Goal: Contribute content

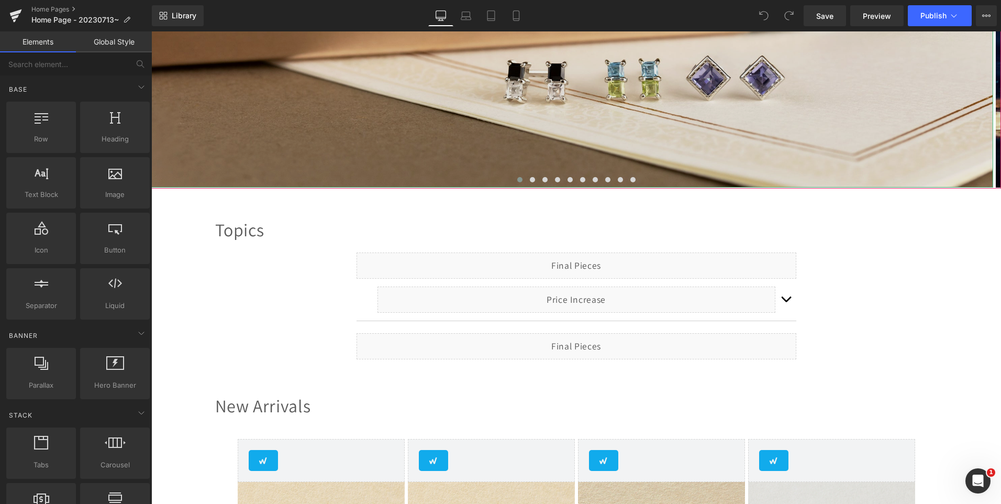
scroll to position [314, 0]
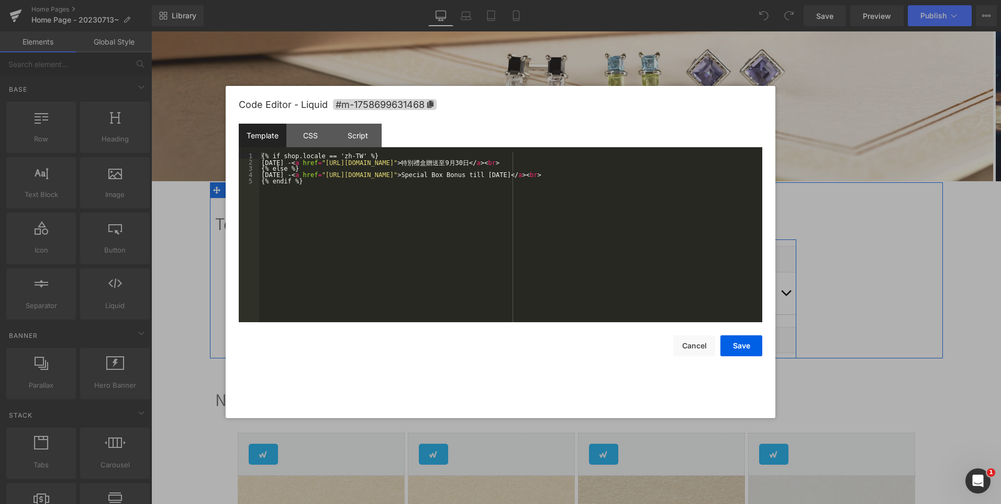
click at [588, 257] on div "Liquid" at bounding box center [577, 259] width 440 height 26
click at [686, 346] on button "Cancel" at bounding box center [694, 345] width 42 height 21
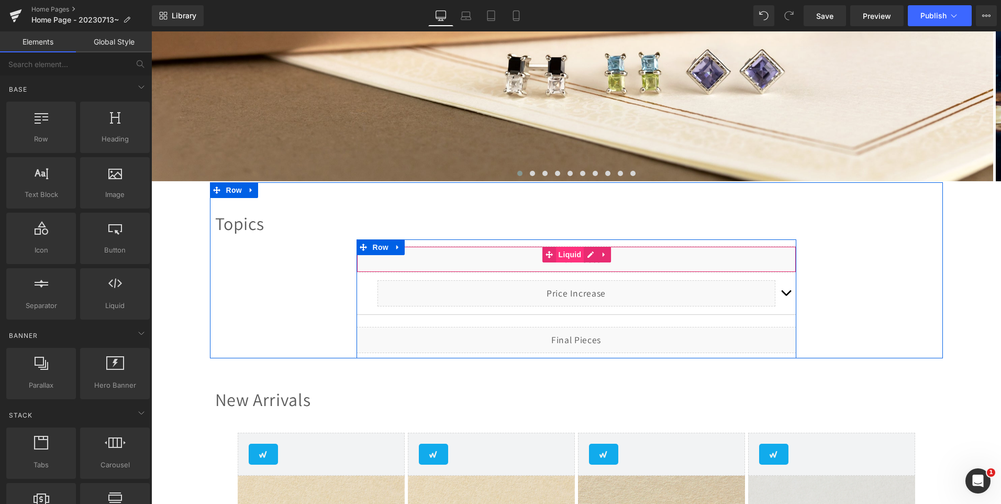
click at [567, 253] on span "Liquid" at bounding box center [570, 255] width 28 height 16
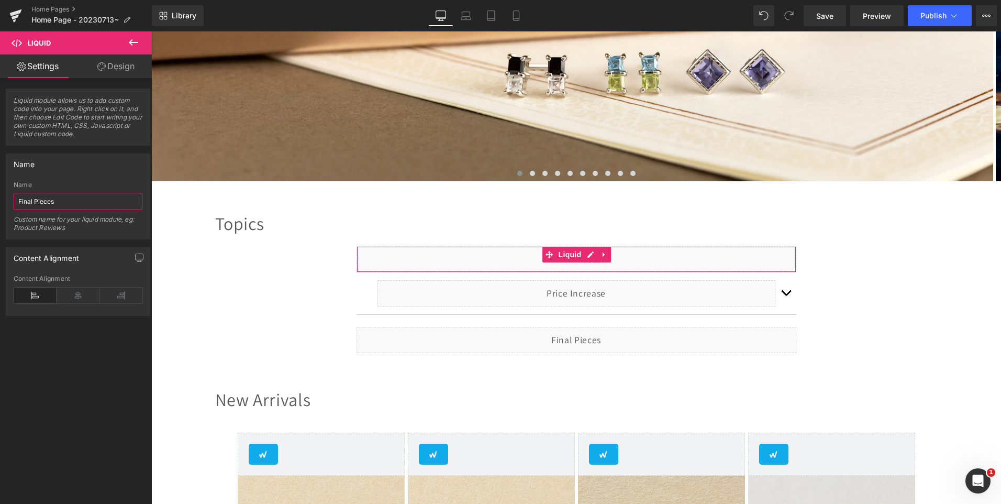
click at [33, 201] on input "Final Pieces" at bounding box center [78, 201] width 129 height 17
drag, startPoint x: 33, startPoint y: 201, endPoint x: 54, endPoint y: 193, distance: 22.9
click at [33, 201] on input "Final Pieces" at bounding box center [78, 201] width 129 height 17
type input "Special Box Bonus"
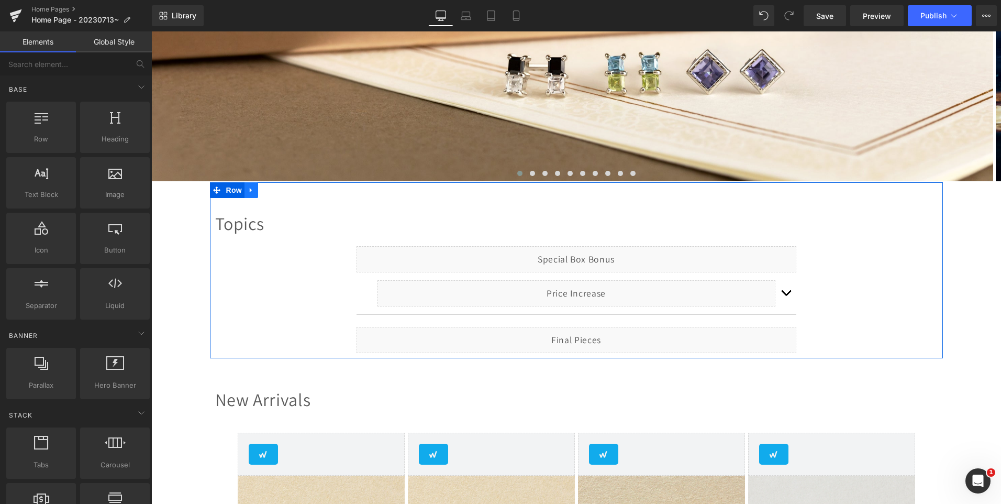
click at [251, 191] on link at bounding box center [251, 190] width 14 height 16
click at [249, 192] on icon at bounding box center [251, 189] width 7 height 7
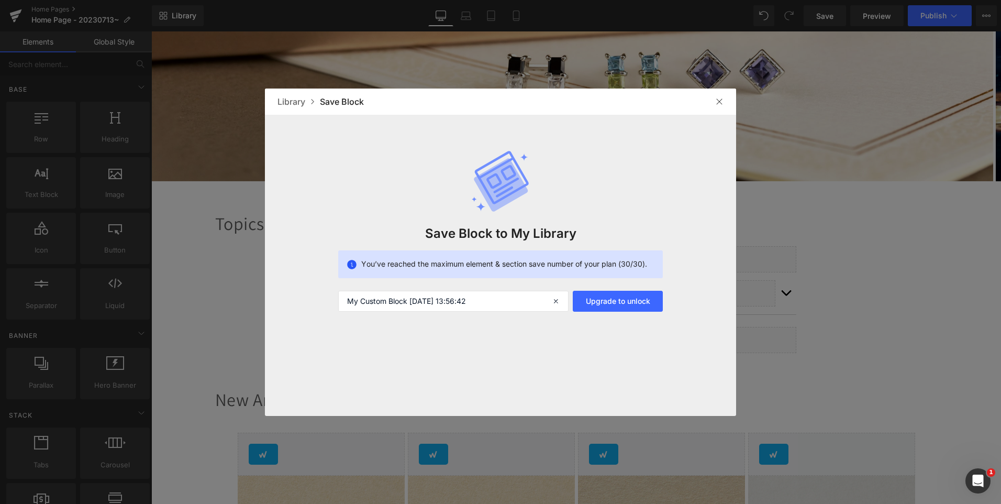
click at [723, 103] on img at bounding box center [719, 101] width 8 height 8
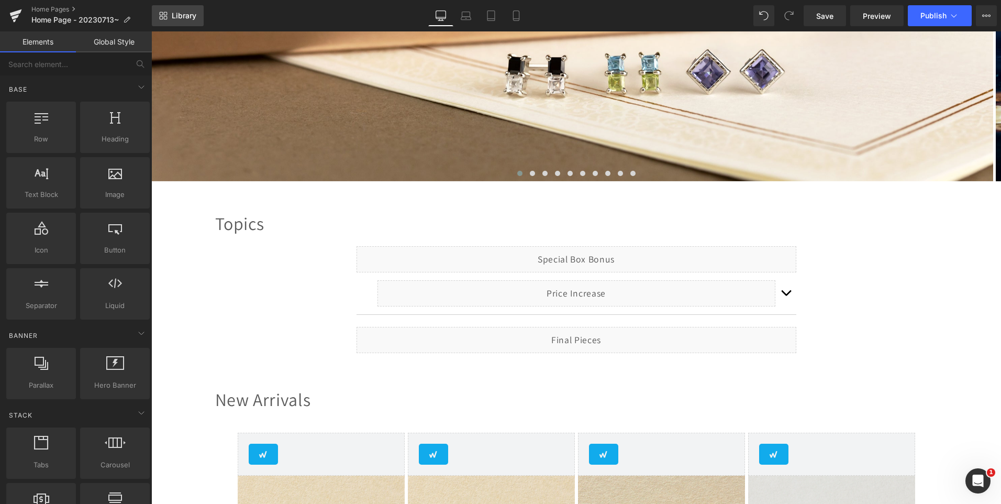
click at [180, 22] on link "Library" at bounding box center [178, 15] width 52 height 21
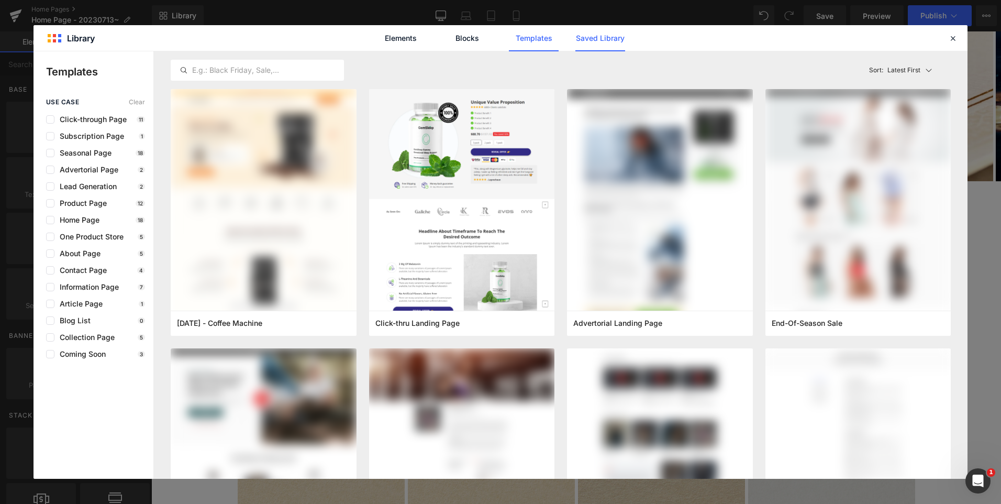
click at [598, 42] on link "Saved Library" at bounding box center [600, 38] width 50 height 26
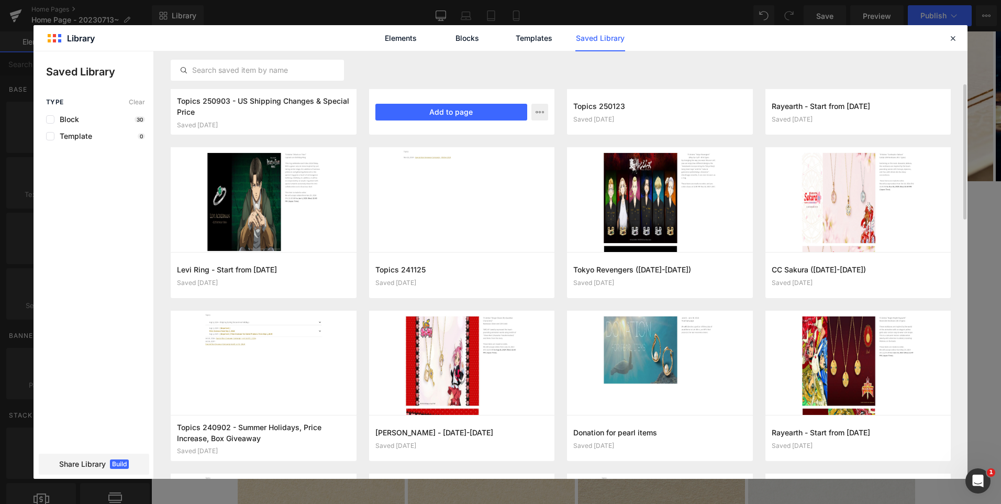
scroll to position [0, 0]
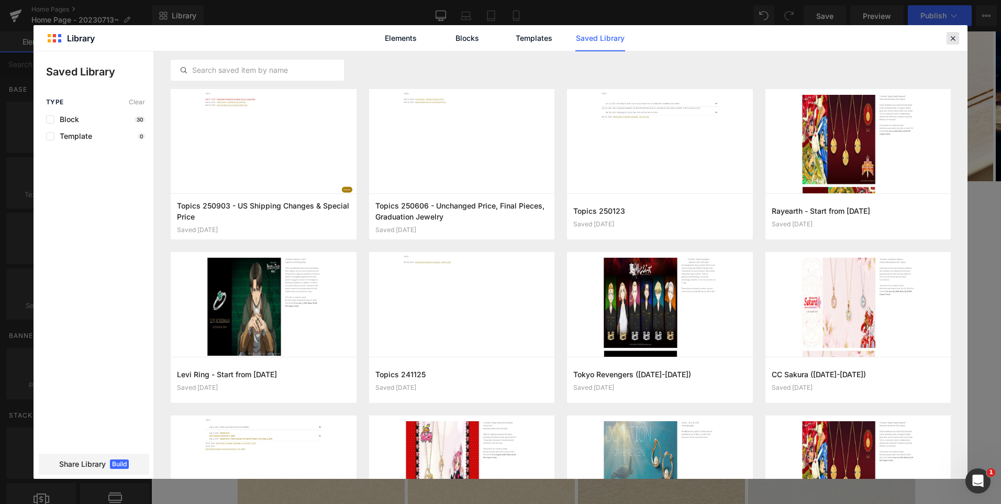
click at [952, 42] on icon at bounding box center [952, 38] width 9 height 9
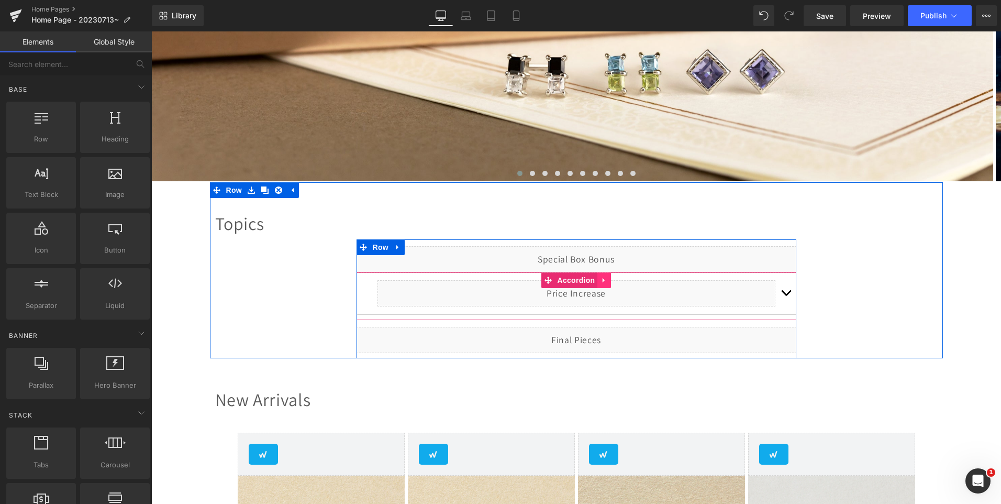
click at [601, 281] on icon at bounding box center [603, 280] width 7 height 8
click at [609, 280] on icon at bounding box center [610, 279] width 7 height 7
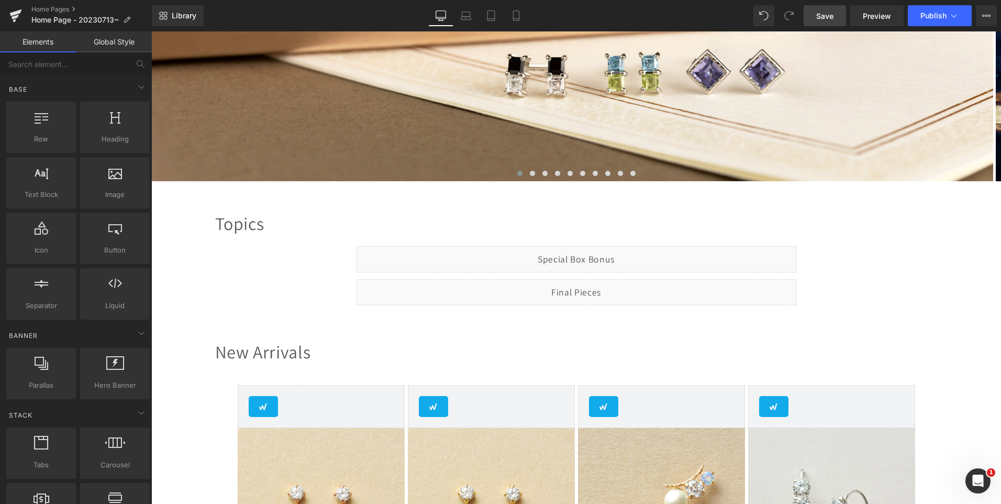
click at [833, 16] on span "Save" at bounding box center [824, 15] width 17 height 11
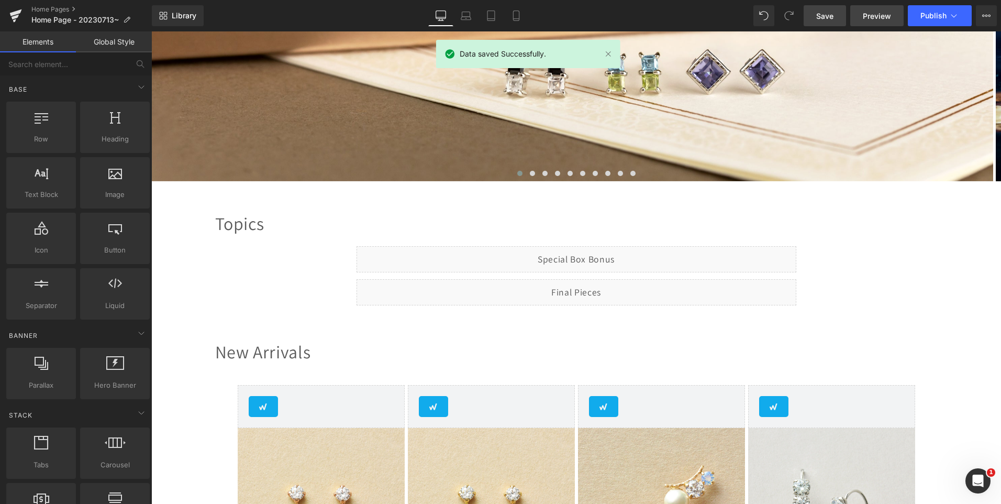
click at [878, 15] on span "Preview" at bounding box center [877, 15] width 28 height 11
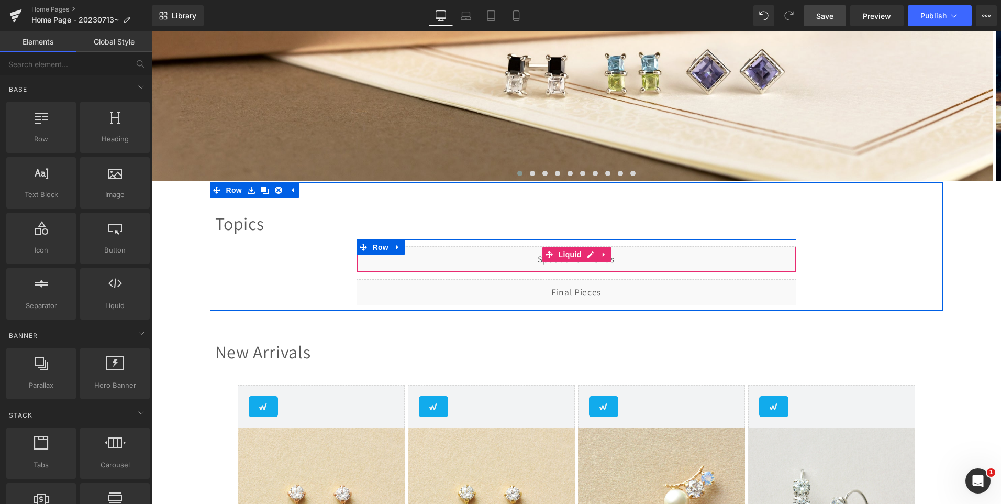
click at [588, 255] on div "Liquid" at bounding box center [577, 259] width 440 height 26
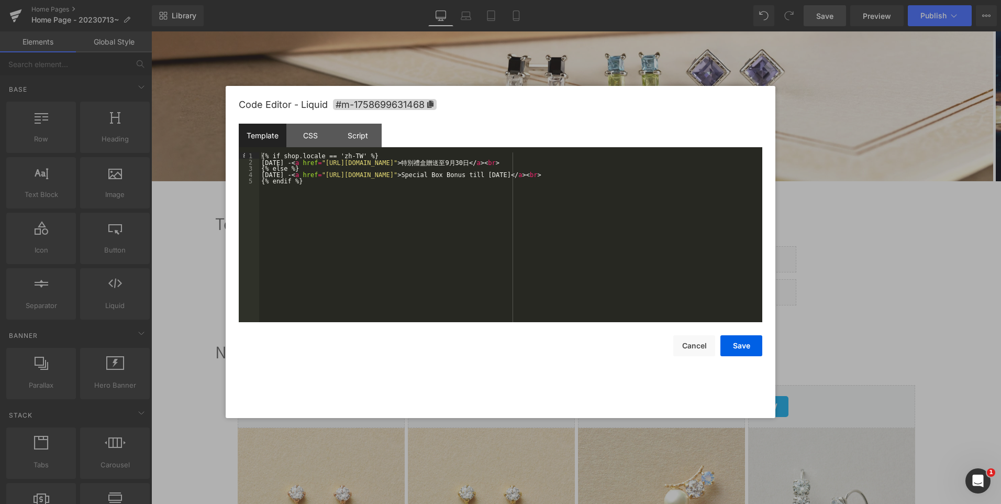
click at [613, 174] on div "{% if shop.locale == 'zh-TW' %} [DATE] - < a href = "[URL][DOMAIN_NAME]" > 特 別 …" at bounding box center [510, 243] width 503 height 182
click at [753, 349] on button "Save" at bounding box center [741, 345] width 42 height 21
click at [585, 255] on div "Liquid" at bounding box center [577, 259] width 440 height 26
click at [604, 174] on div "{% if shop.locale == 'zh-TW' %} [DATE] - < a href = "[URL][DOMAIN_NAME]" > 特 別 …" at bounding box center [510, 243] width 503 height 182
click at [743, 344] on button "Save" at bounding box center [741, 345] width 42 height 21
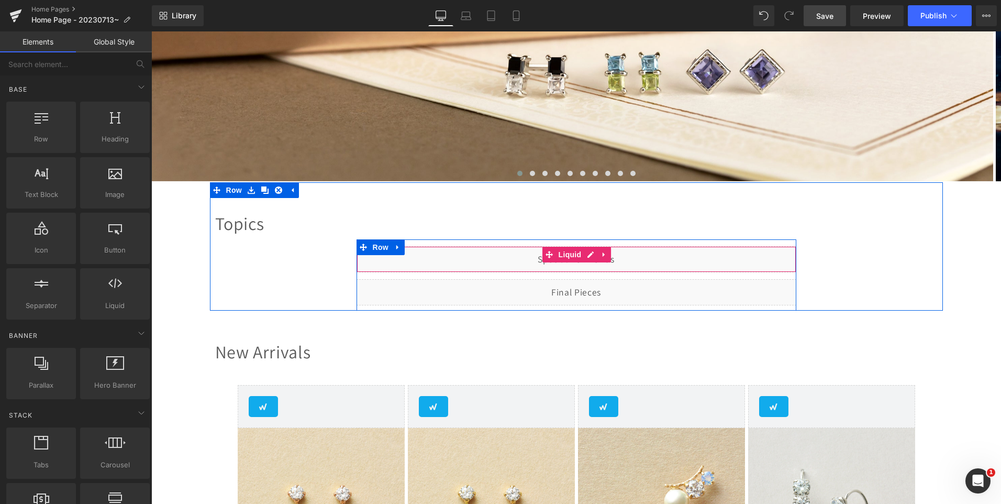
click at [583, 248] on div "Liquid" at bounding box center [577, 259] width 440 height 26
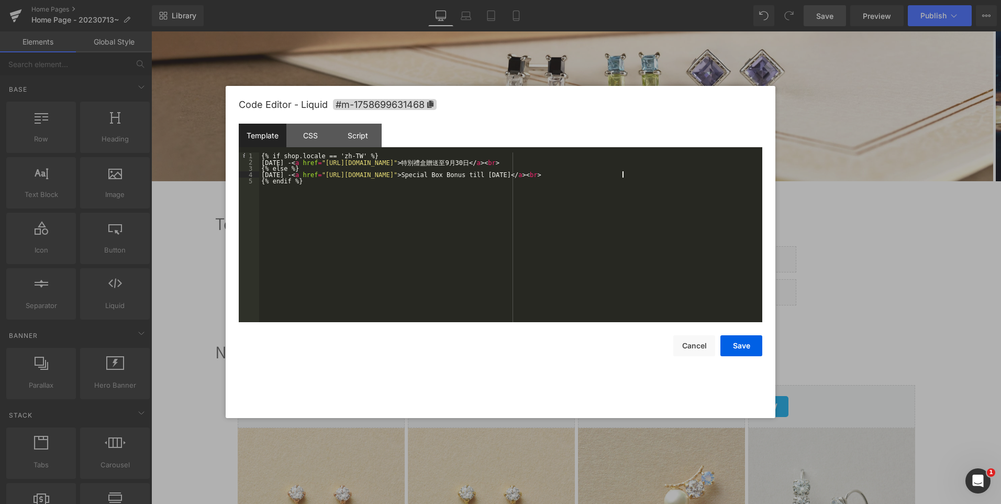
click at [623, 176] on div "{% if shop.locale == 'zh-TW' %} [DATE] - < a href = "[URL][DOMAIN_NAME]" > 特 別 …" at bounding box center [510, 243] width 503 height 182
click at [742, 350] on button "Save" at bounding box center [741, 345] width 42 height 21
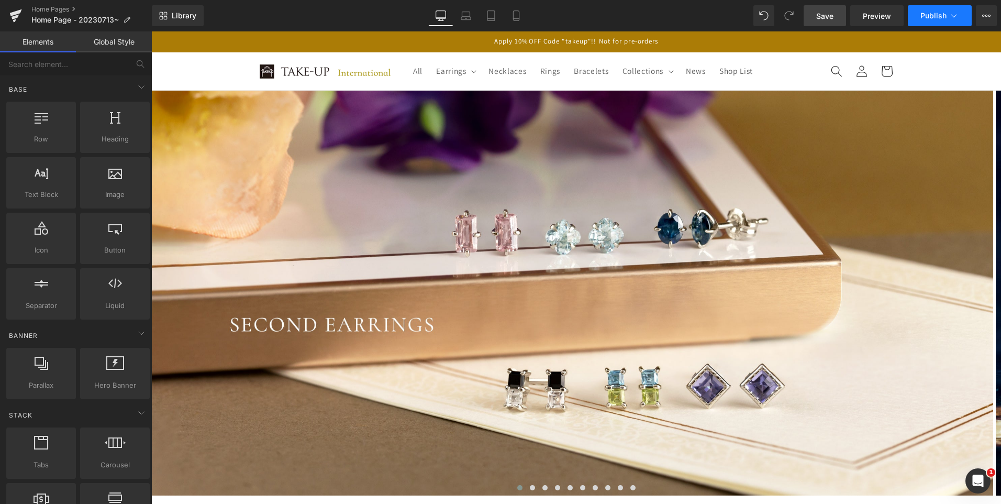
click at [921, 15] on span "Publish" at bounding box center [933, 16] width 26 height 8
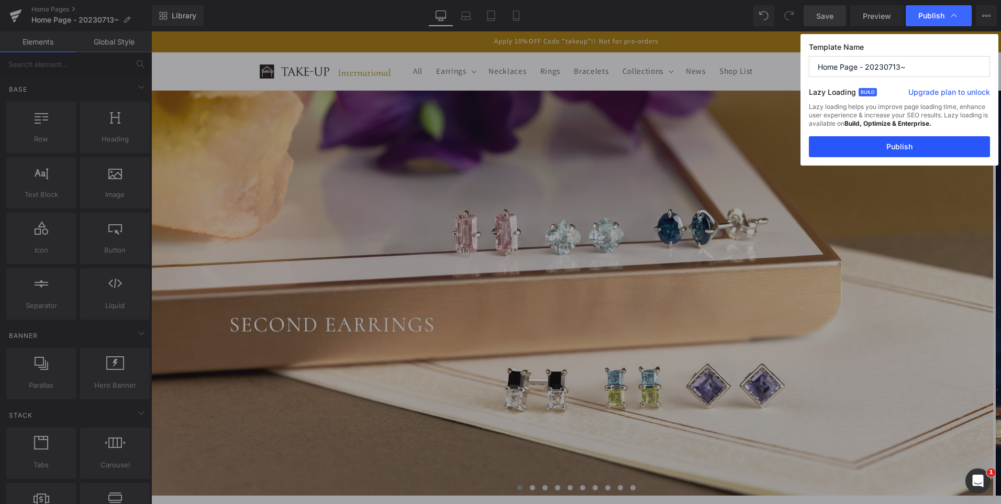
click at [914, 148] on button "Publish" at bounding box center [899, 146] width 181 height 21
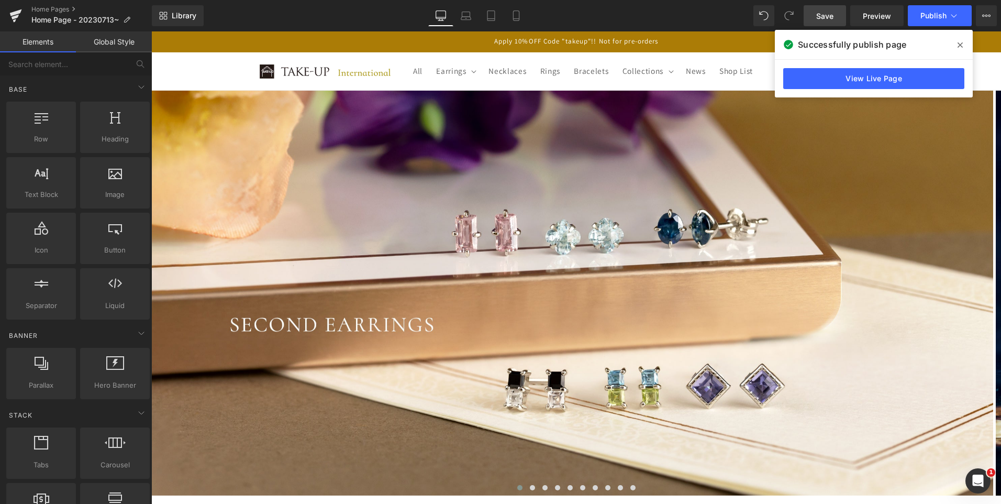
click at [959, 44] on icon at bounding box center [960, 45] width 5 height 8
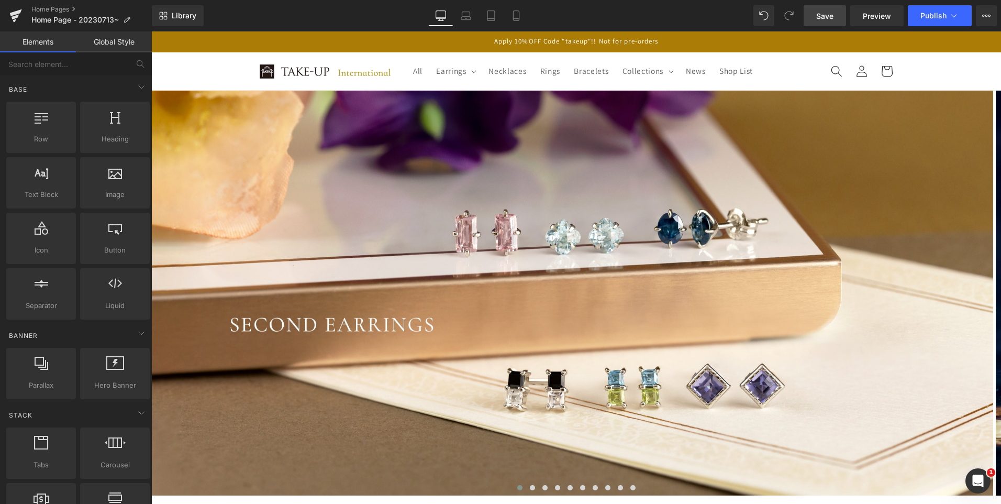
click at [971, 59] on sticky-header "All Earrings Earrings All Earrings Pierced Earrings" at bounding box center [576, 71] width 850 height 38
